Goal: Transaction & Acquisition: Download file/media

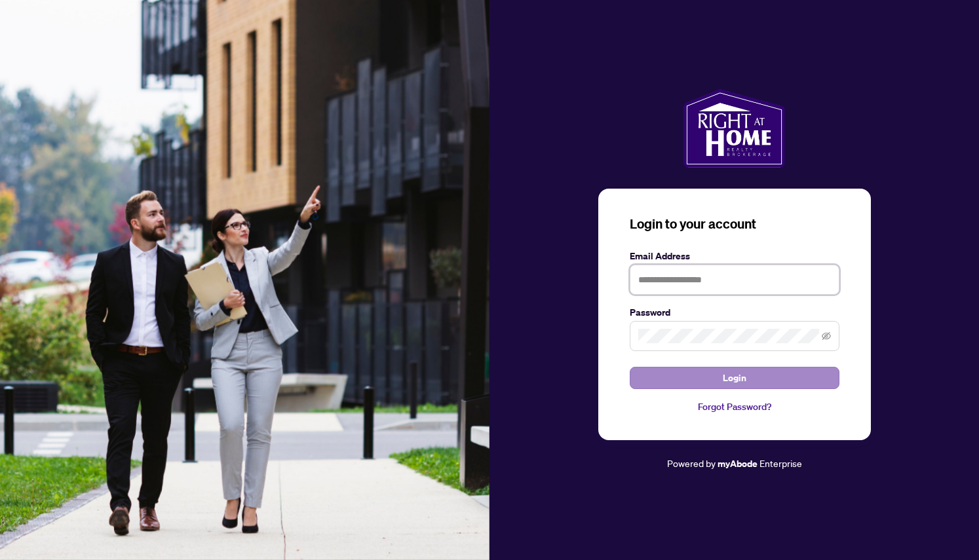
type input "**********"
click at [690, 377] on button "Login" at bounding box center [735, 378] width 210 height 22
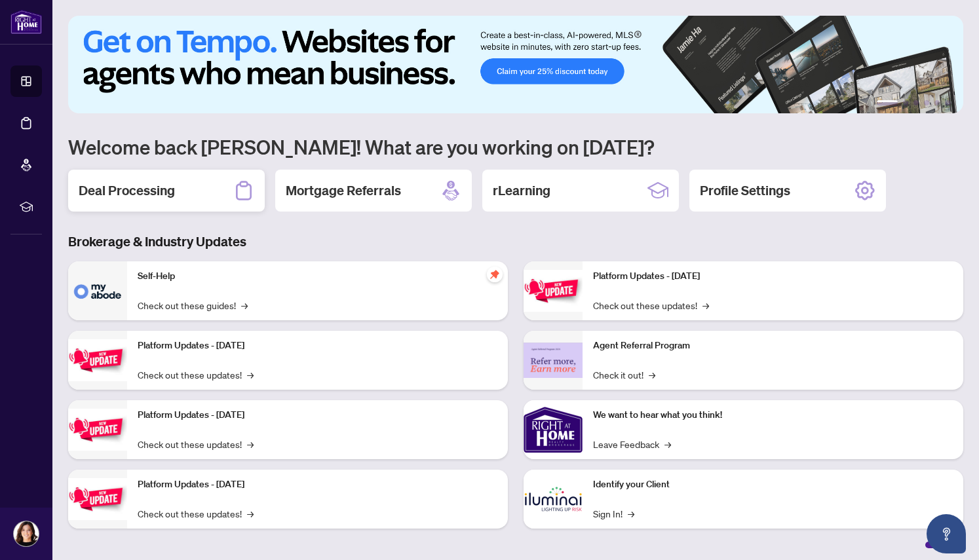
click at [181, 189] on div "Deal Processing" at bounding box center [166, 191] width 197 height 42
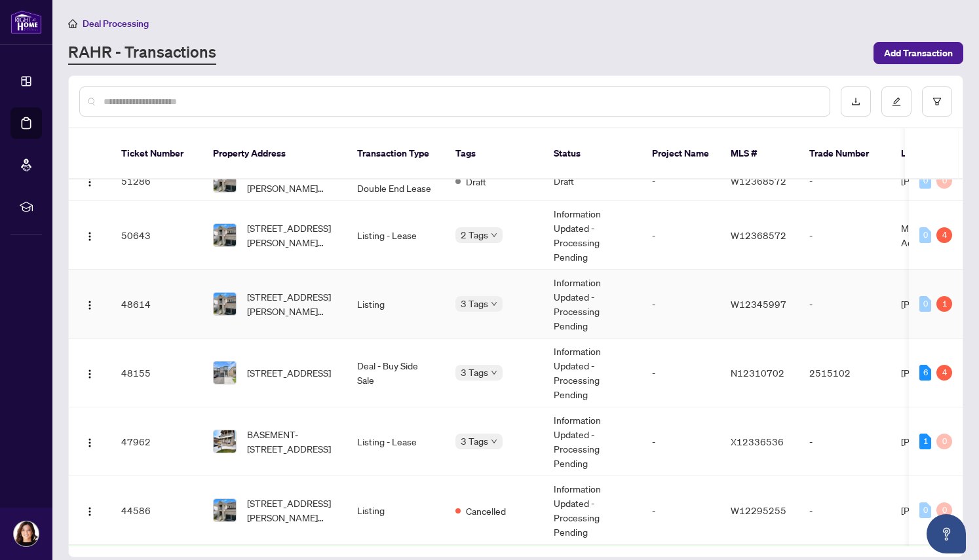
scroll to position [173, 0]
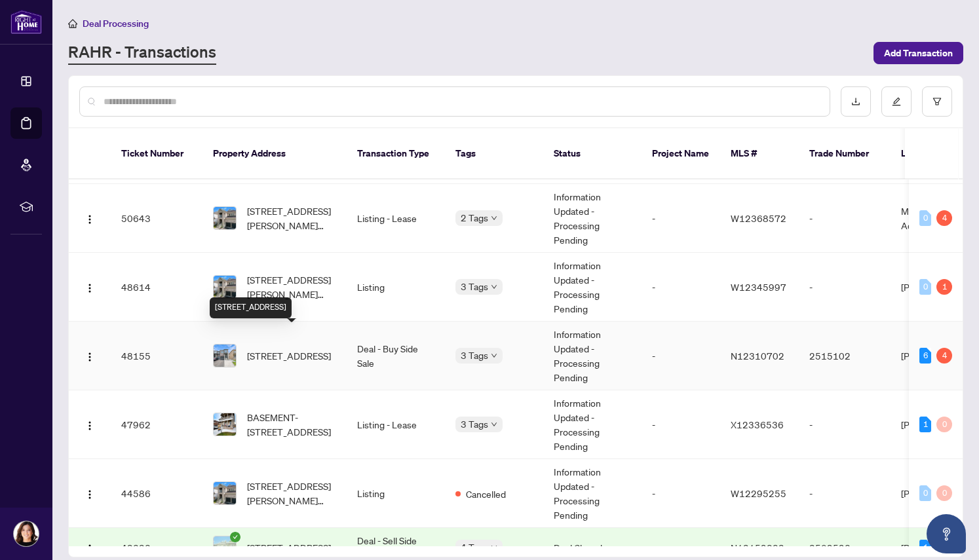
click at [257, 349] on span "[STREET_ADDRESS]" at bounding box center [289, 356] width 84 height 14
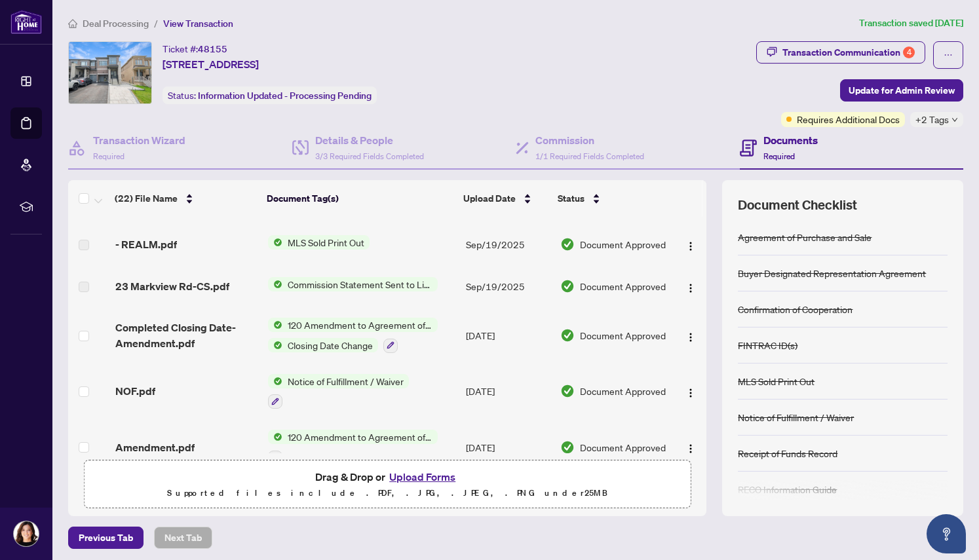
scroll to position [544, 0]
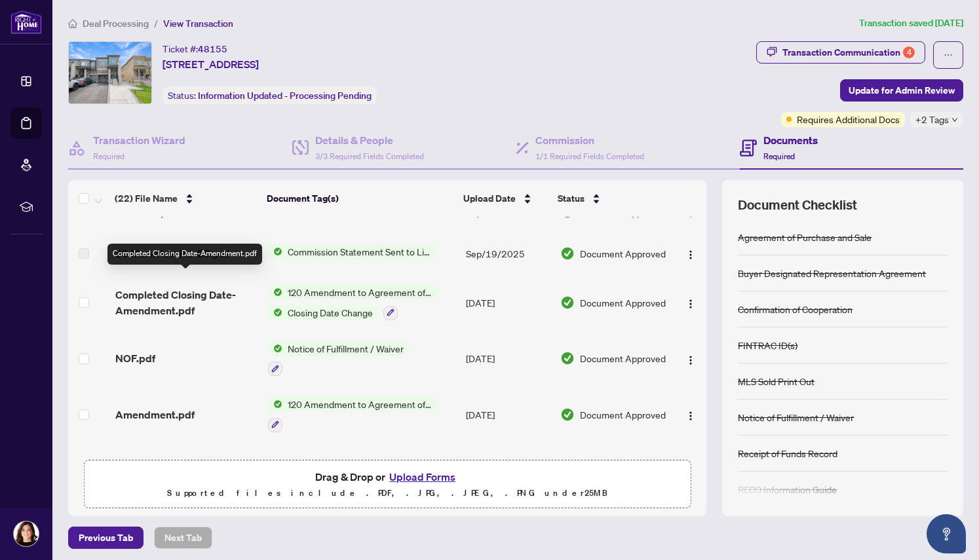
click at [166, 292] on span "Completed Closing Date-Amendment.pdf" at bounding box center [186, 302] width 142 height 31
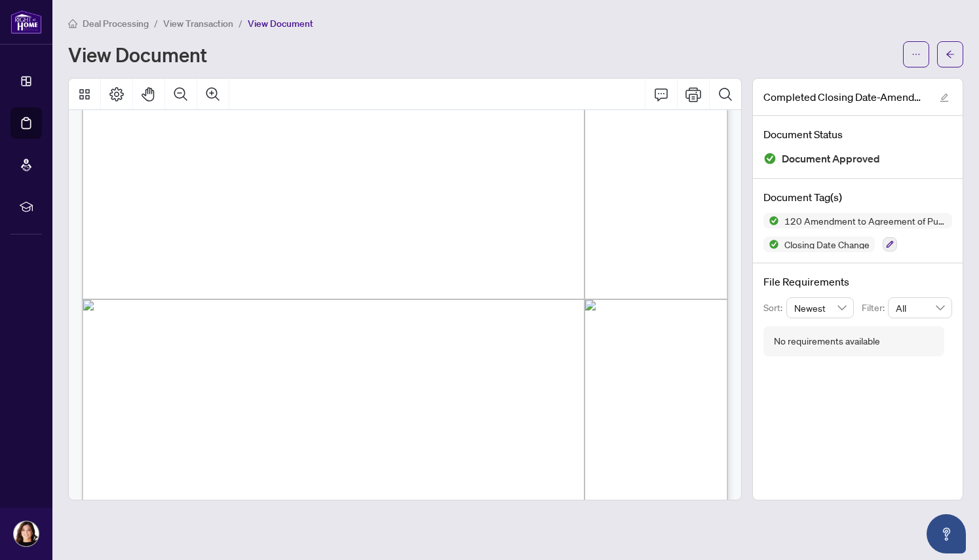
scroll to position [1329, 0]
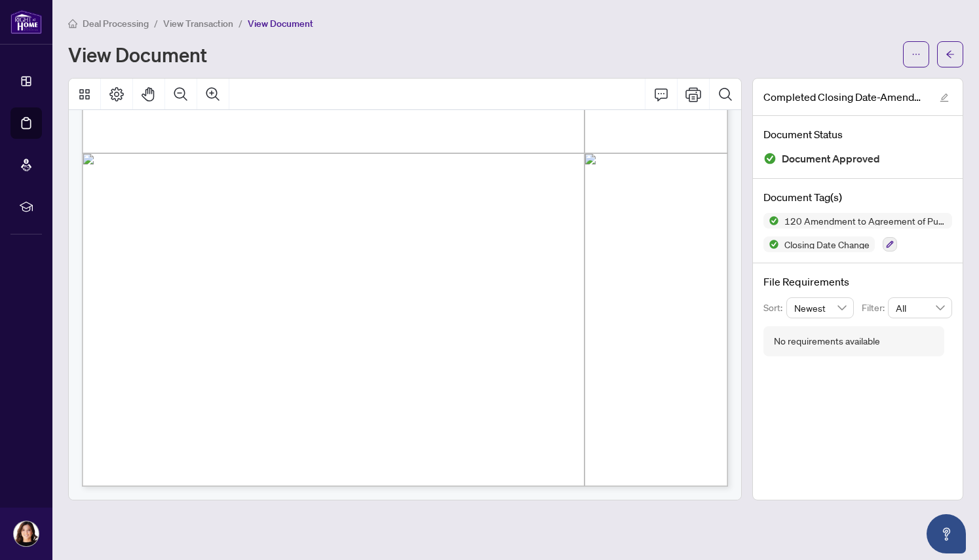
click at [563, 208] on div "Form 120 Revised 2020 Page 2 of 2 The trademarks REALTOR®, REALTORS®, MLS®, Mul…" at bounding box center [602, 324] width 1041 height 1347
click at [918, 54] on icon "ellipsis" at bounding box center [916, 54] width 7 height 1
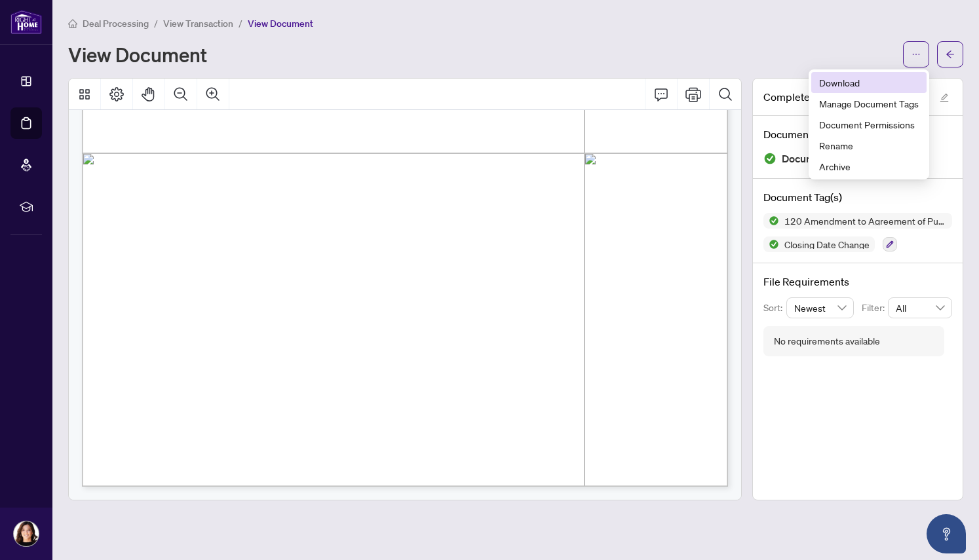
click at [876, 81] on span "Download" at bounding box center [869, 82] width 100 height 14
